Goal: Task Accomplishment & Management: Manage account settings

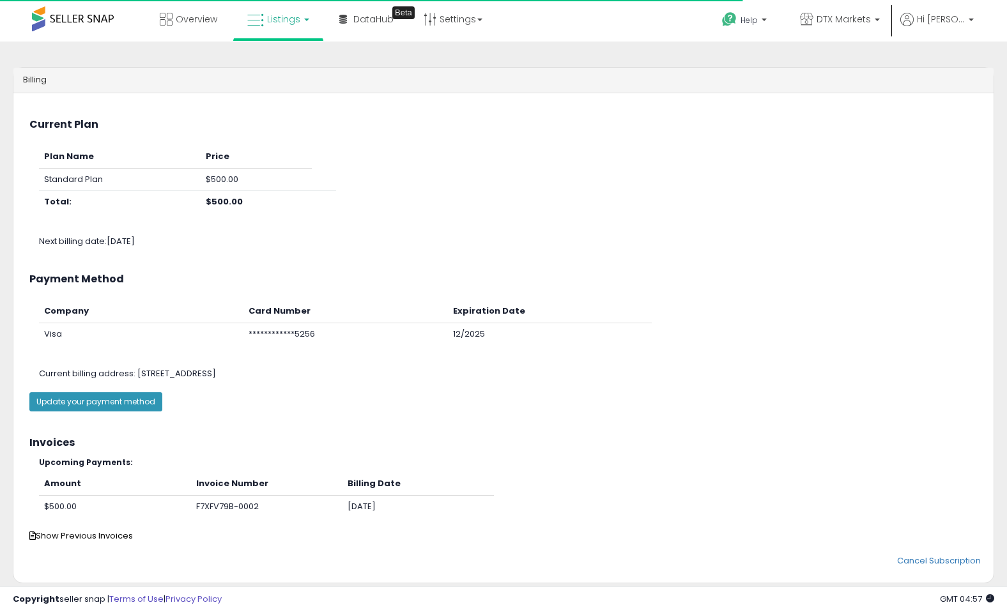
click at [291, 26] on link "Listings" at bounding box center [278, 19] width 81 height 38
click at [291, 50] on li at bounding box center [287, 65] width 107 height 45
click at [284, 31] on link "Listings" at bounding box center [278, 19] width 81 height 38
click at [286, 55] on icon at bounding box center [288, 63] width 56 height 17
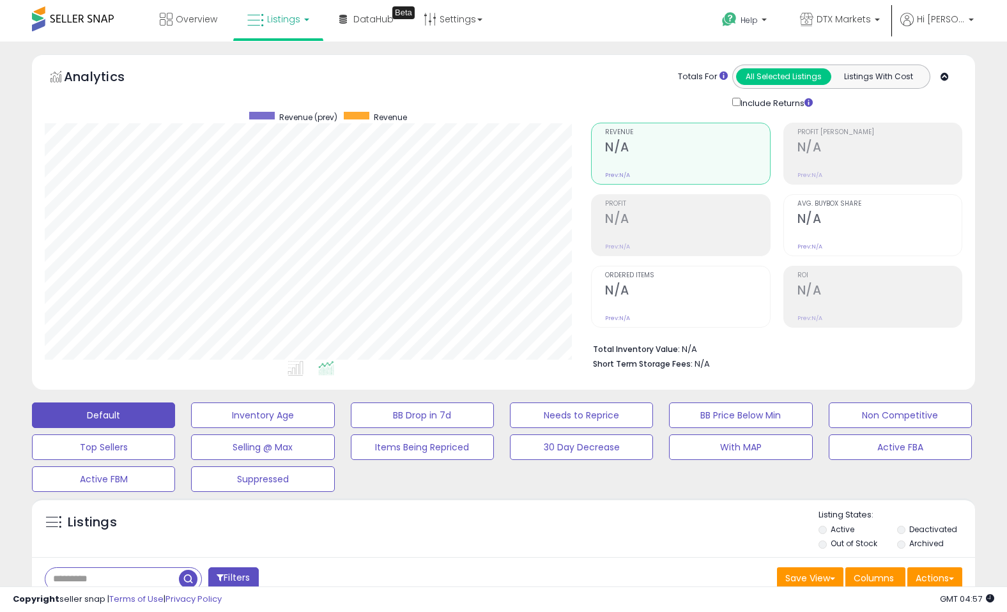
click at [514, 77] on div "Analytics Totals For All Selected Listings Listings With Cost Include Returns" at bounding box center [504, 87] width 918 height 45
click at [862, 19] on span "DTX Markets" at bounding box center [844, 19] width 54 height 13
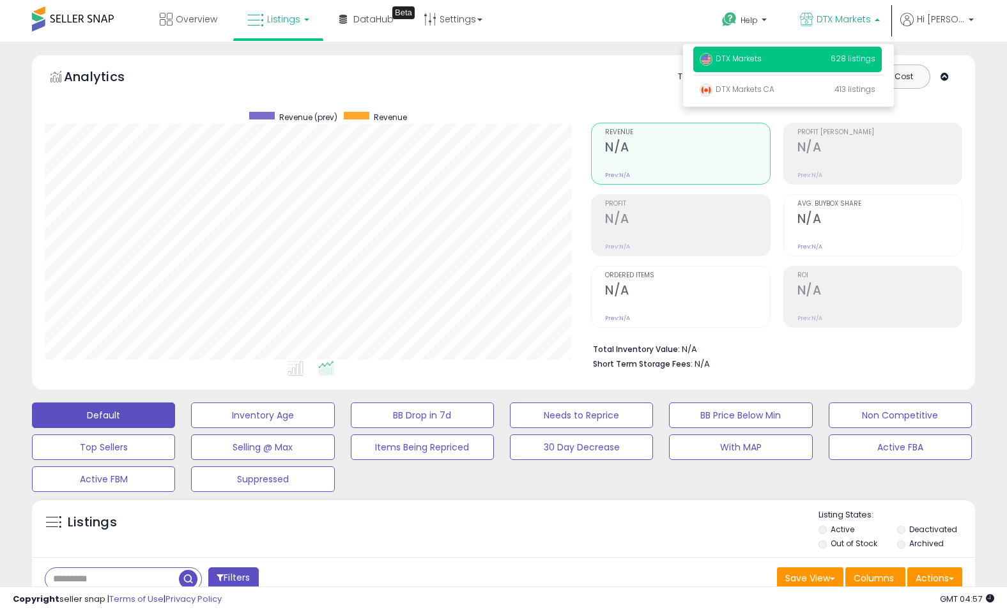
click at [813, 52] on p "DTX Markets 628 listings" at bounding box center [788, 60] width 189 height 26
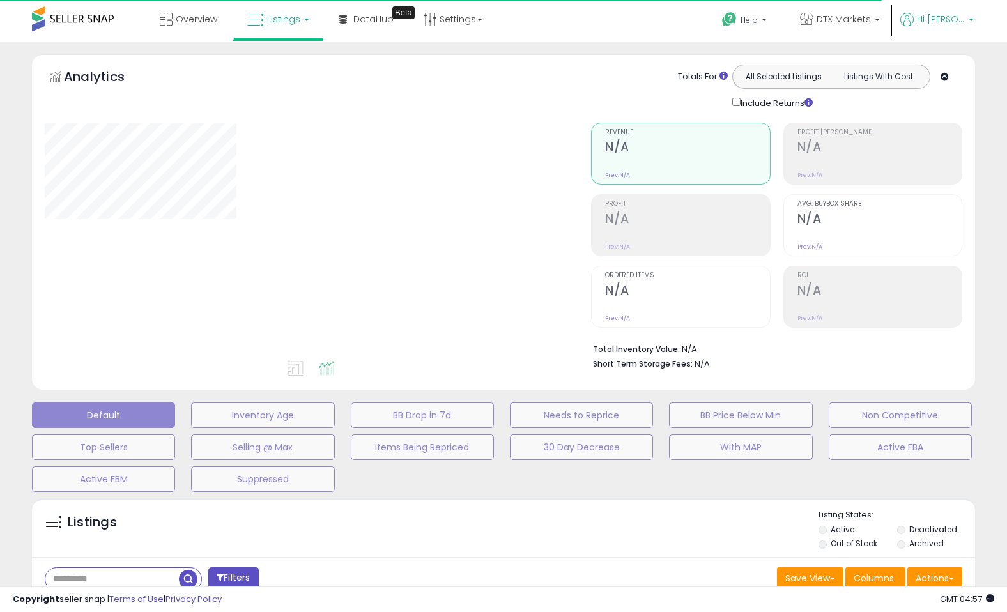
click at [926, 19] on span "Hi [PERSON_NAME]" at bounding box center [941, 19] width 48 height 13
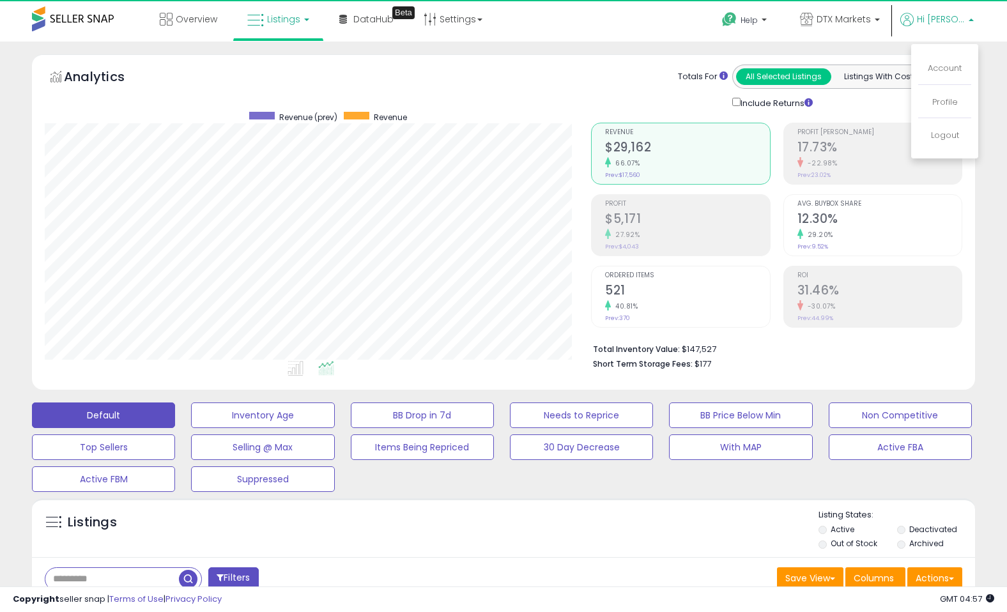
scroll to position [262, 547]
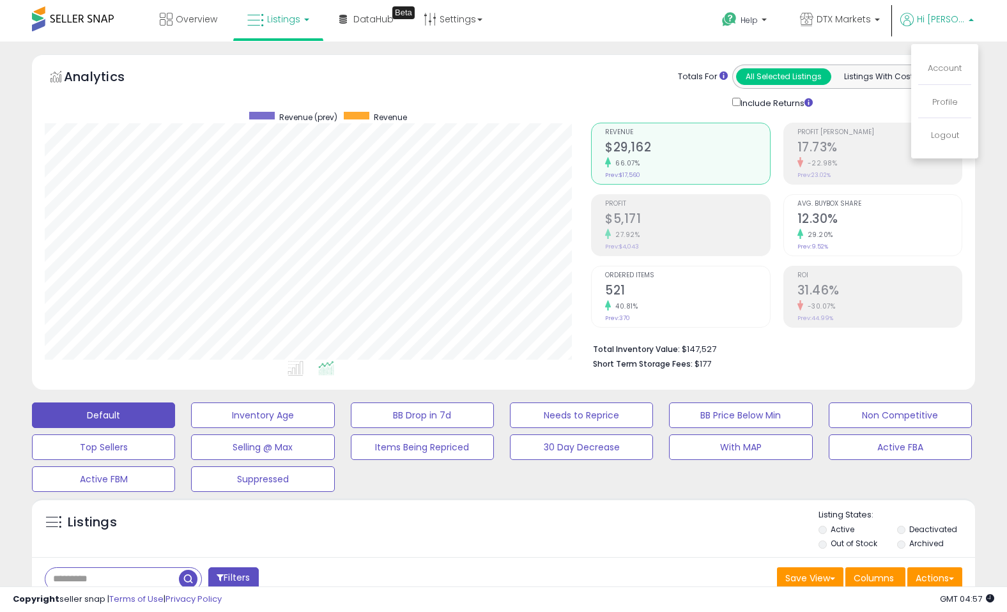
click at [631, 75] on div "Totals For All Selected Listings Listings With Cost Include Returns" at bounding box center [772, 87] width 362 height 45
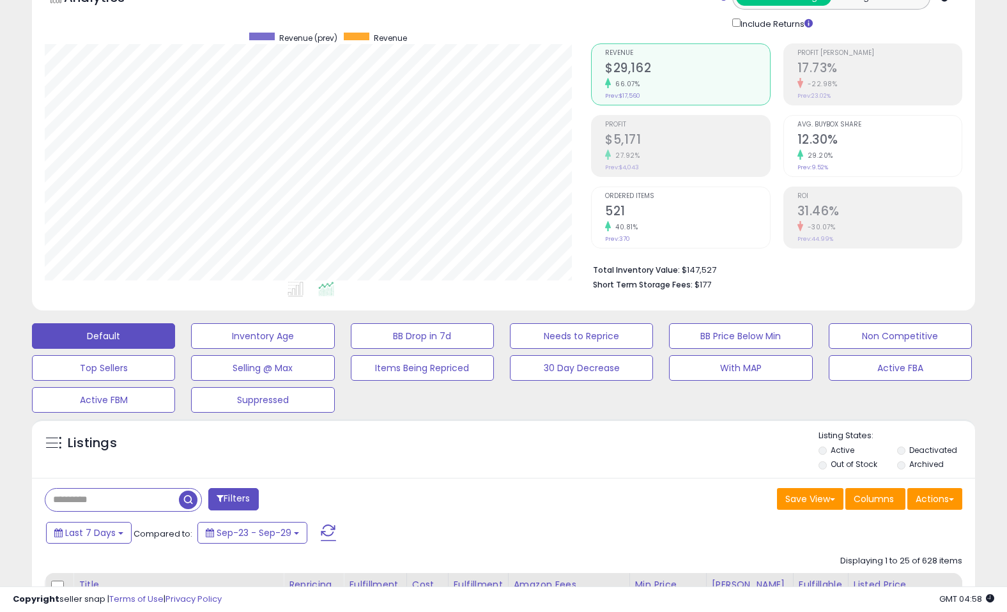
scroll to position [0, 0]
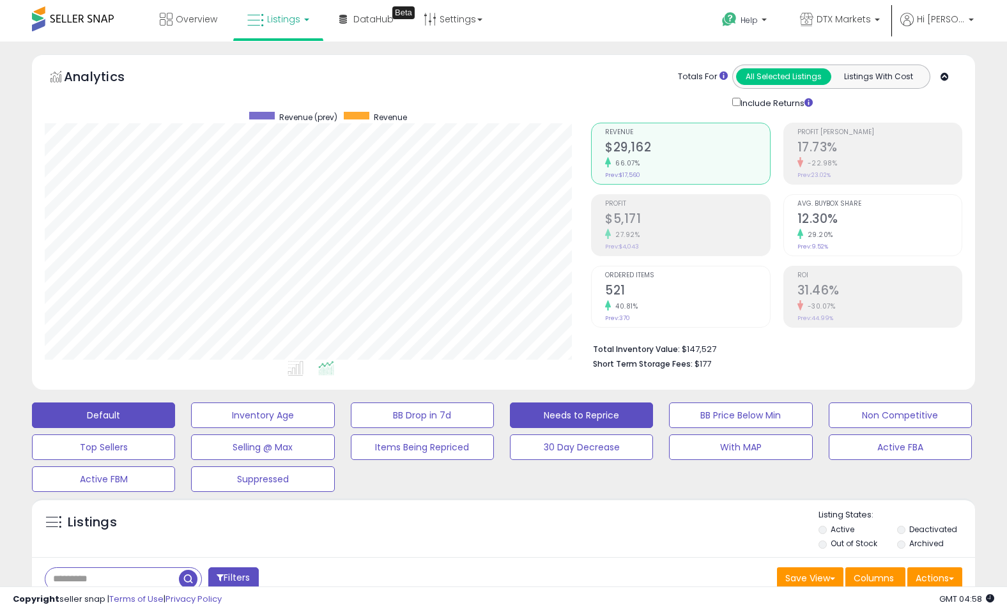
click at [588, 415] on button "Needs to Reprice" at bounding box center [581, 416] width 143 height 26
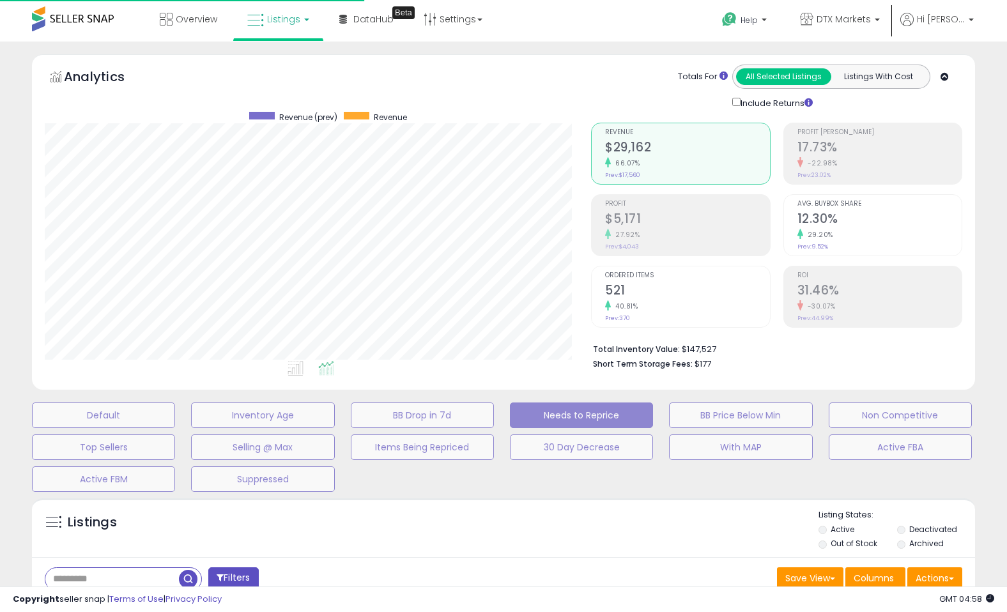
select select "**"
